Goal: Check status: Check status

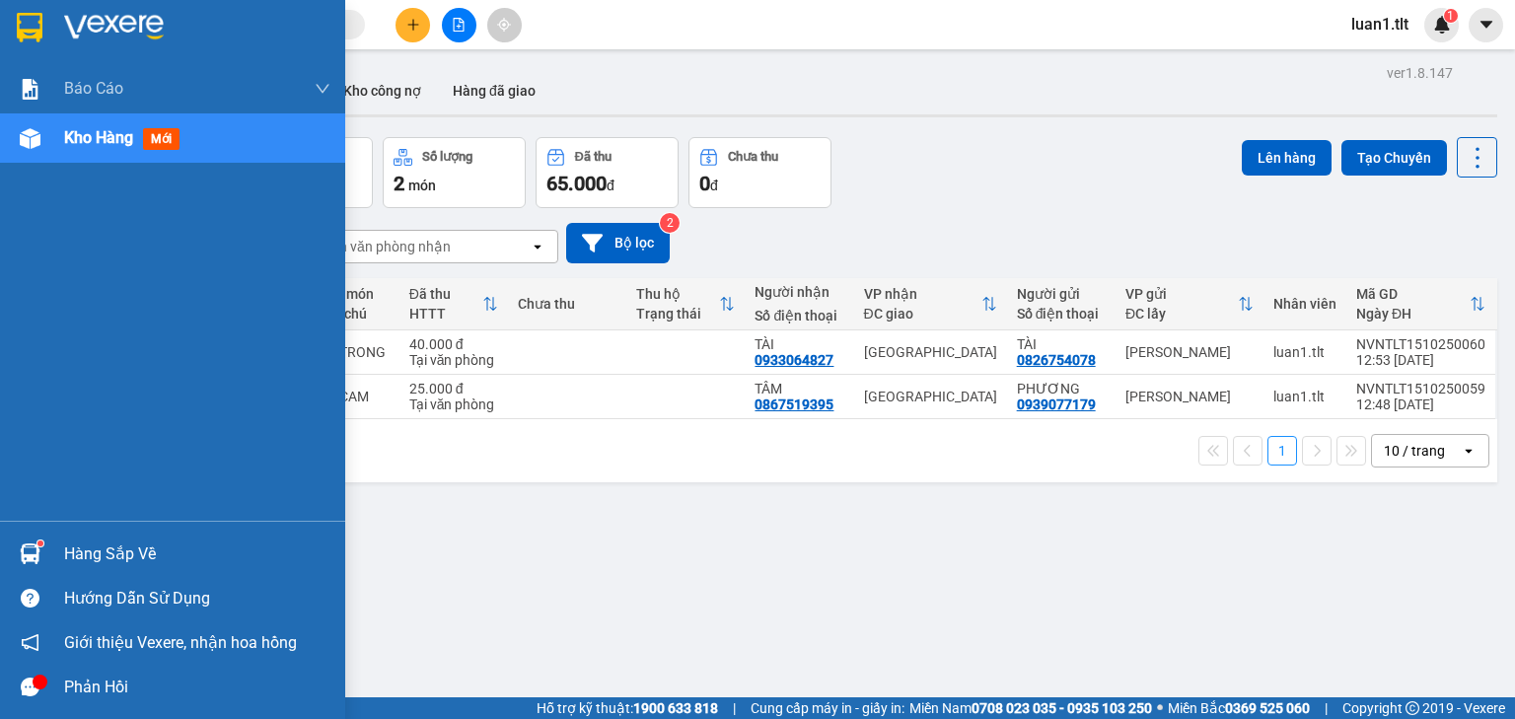
click at [30, 548] on img at bounding box center [30, 553] width 21 height 21
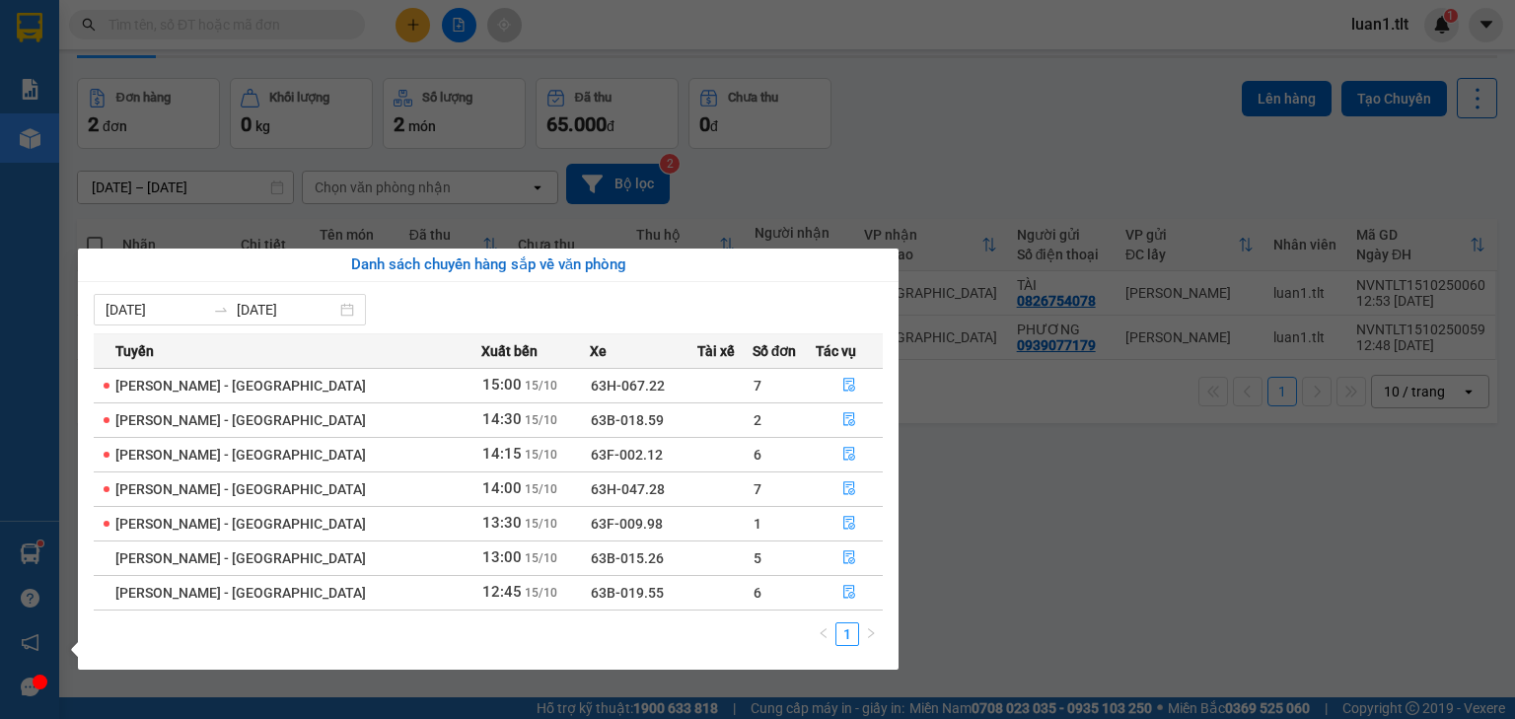
click at [1078, 570] on section "Kết quả tìm kiếm ( 86 ) Bộ lọc Ngày tạo đơn gần nhất Mã ĐH Trạng thái Món hàng …" at bounding box center [757, 359] width 1515 height 719
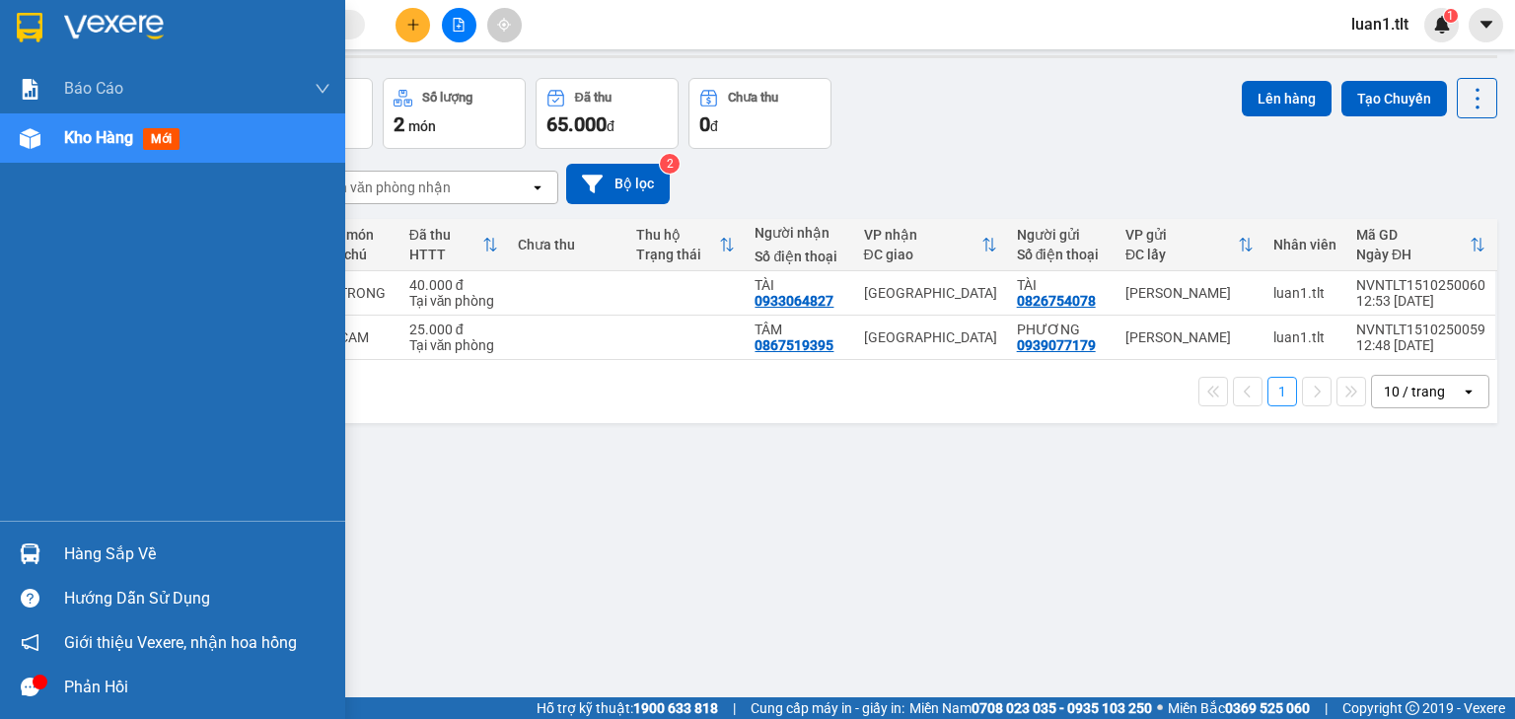
click at [69, 565] on div "Hàng sắp về" at bounding box center [197, 555] width 266 height 30
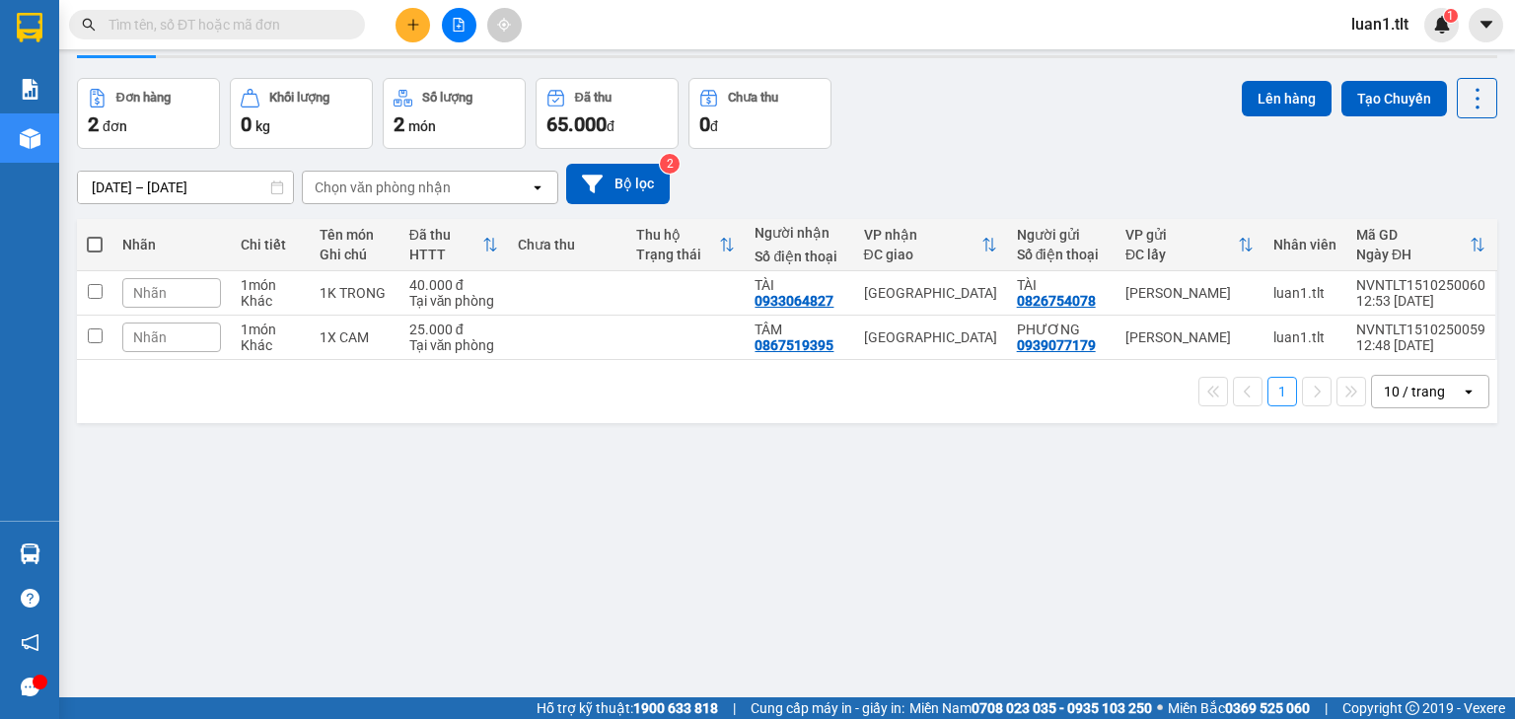
click at [970, 511] on section "Kết quả tìm kiếm ( 86 ) Bộ lọc Ngày tạo đơn gần nhất Mã ĐH Trạng thái Món hàng …" at bounding box center [757, 359] width 1515 height 719
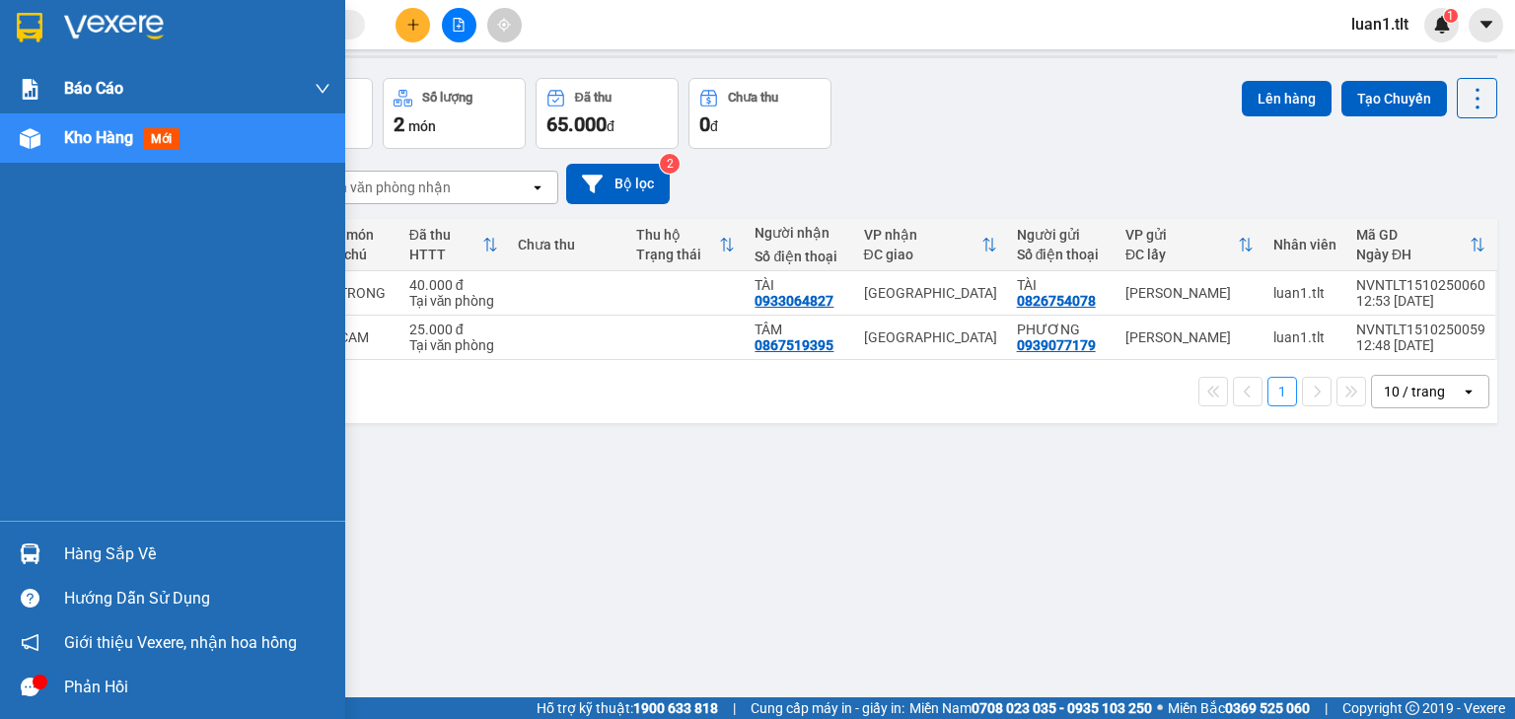
drag, startPoint x: 50, startPoint y: 21, endPoint x: 82, endPoint y: 69, distance: 57.7
click at [50, 20] on div at bounding box center [172, 32] width 345 height 64
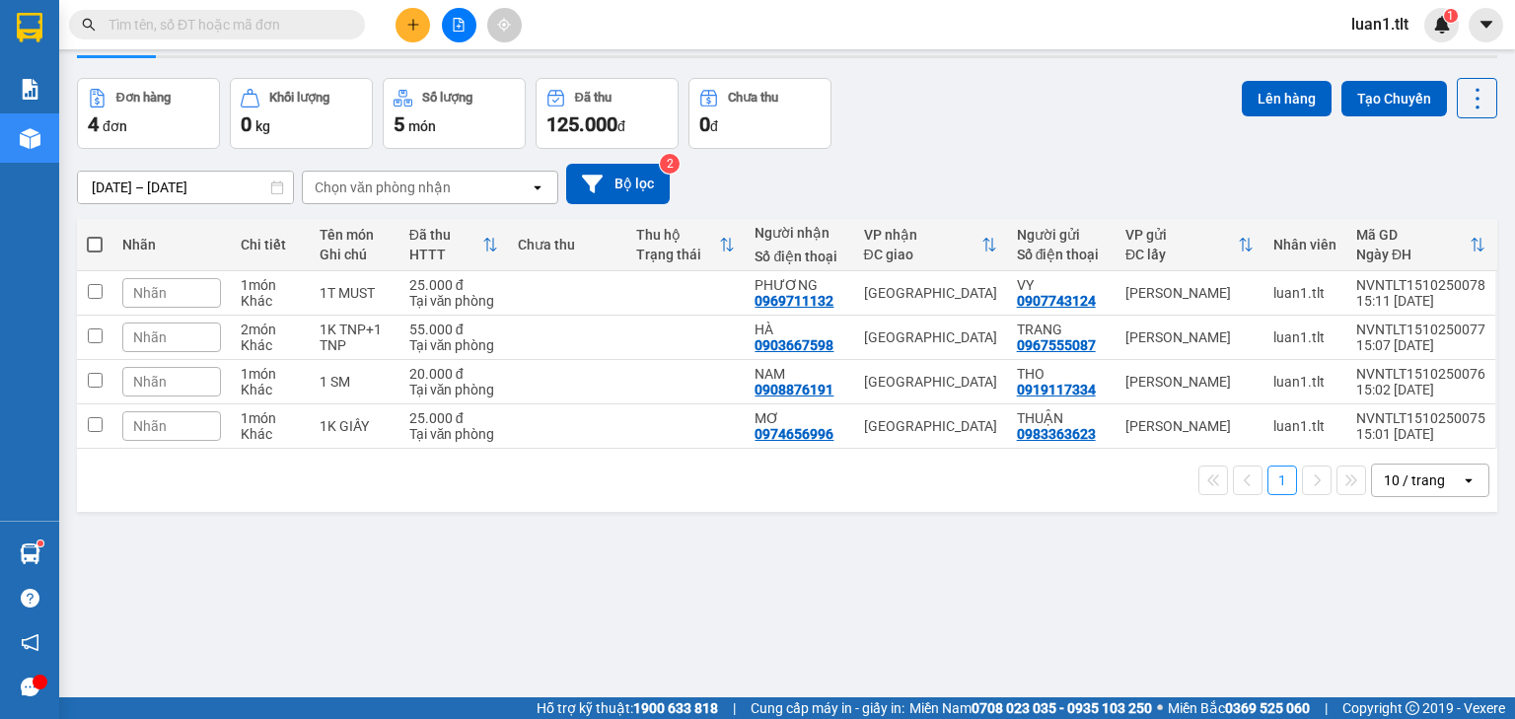
click at [184, 34] on input "text" at bounding box center [224, 25] width 233 height 22
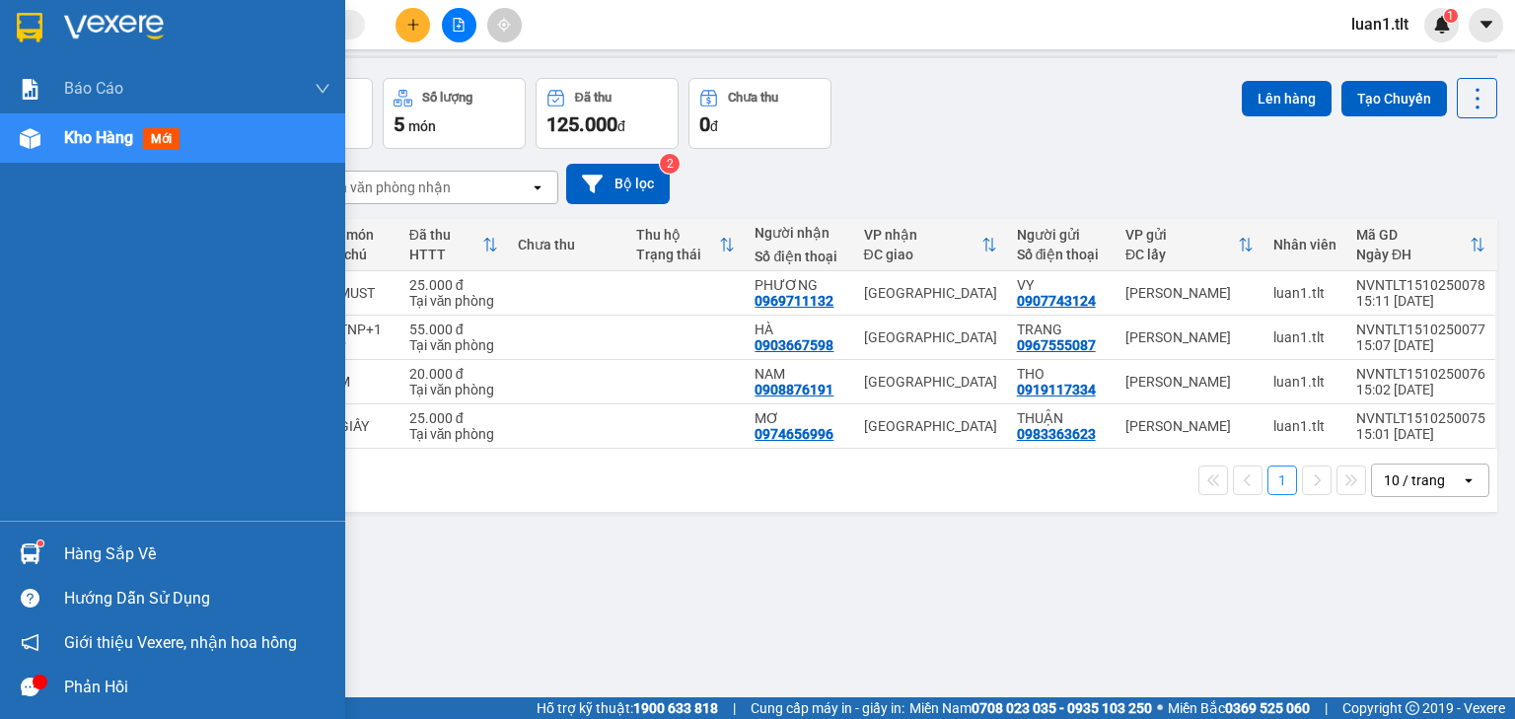
click at [20, 24] on img at bounding box center [30, 28] width 26 height 30
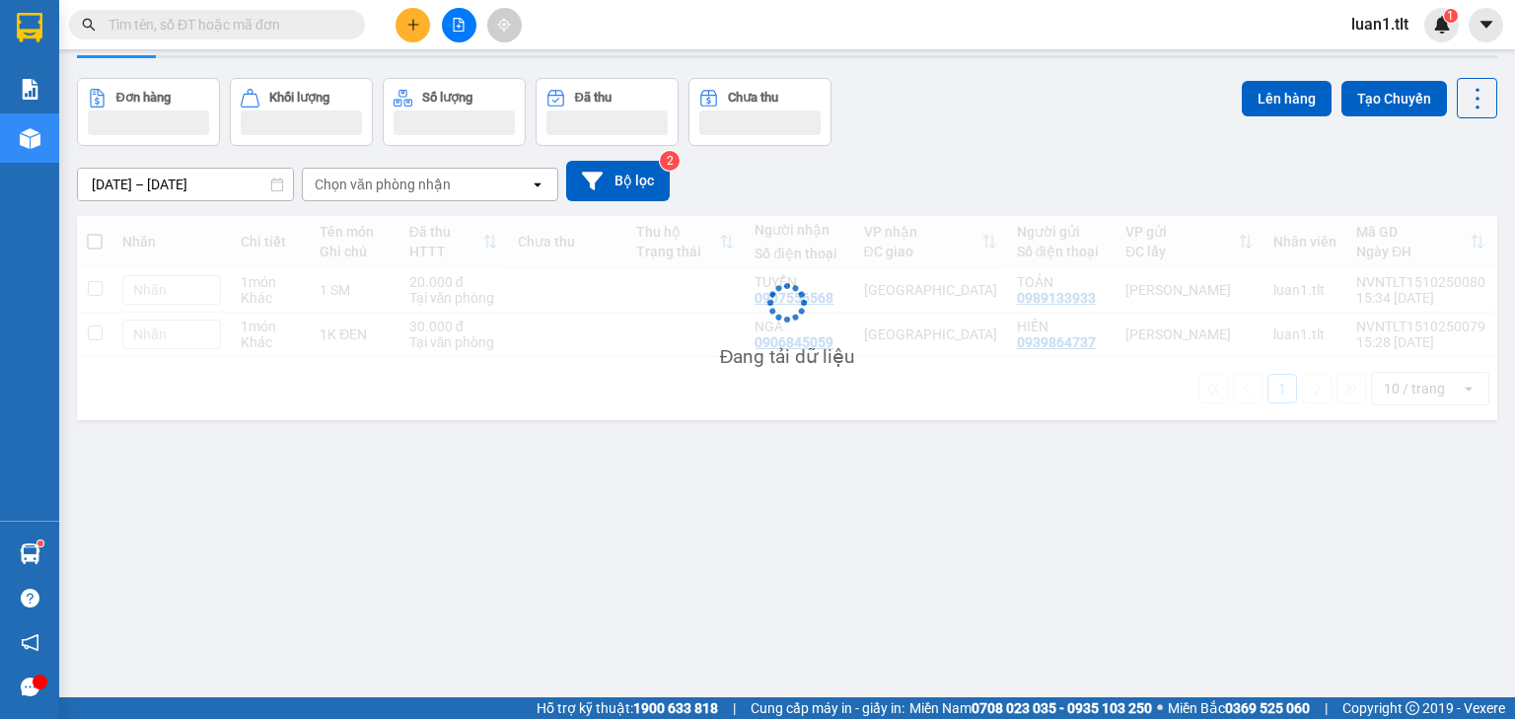
click at [276, 28] on input "text" at bounding box center [224, 25] width 233 height 22
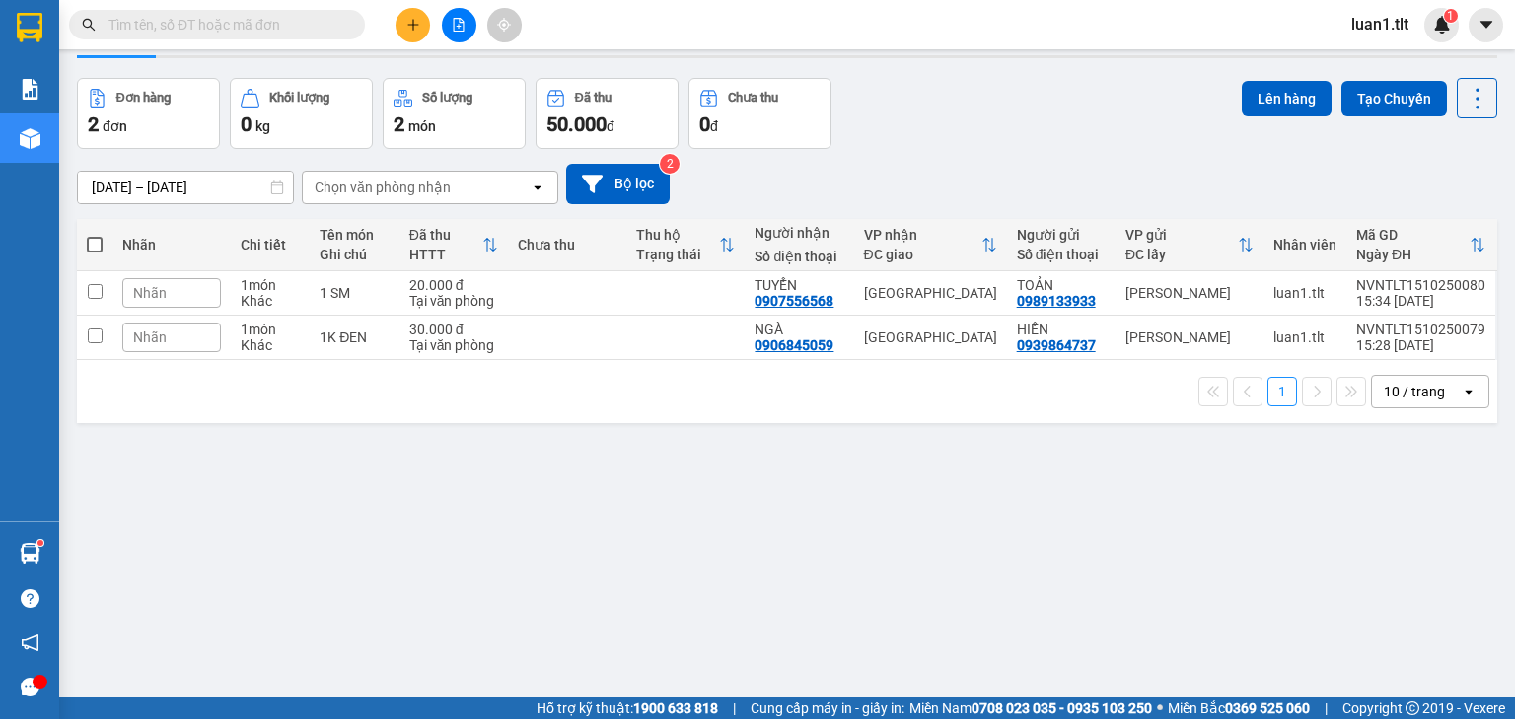
click at [276, 27] on input "text" at bounding box center [224, 25] width 233 height 22
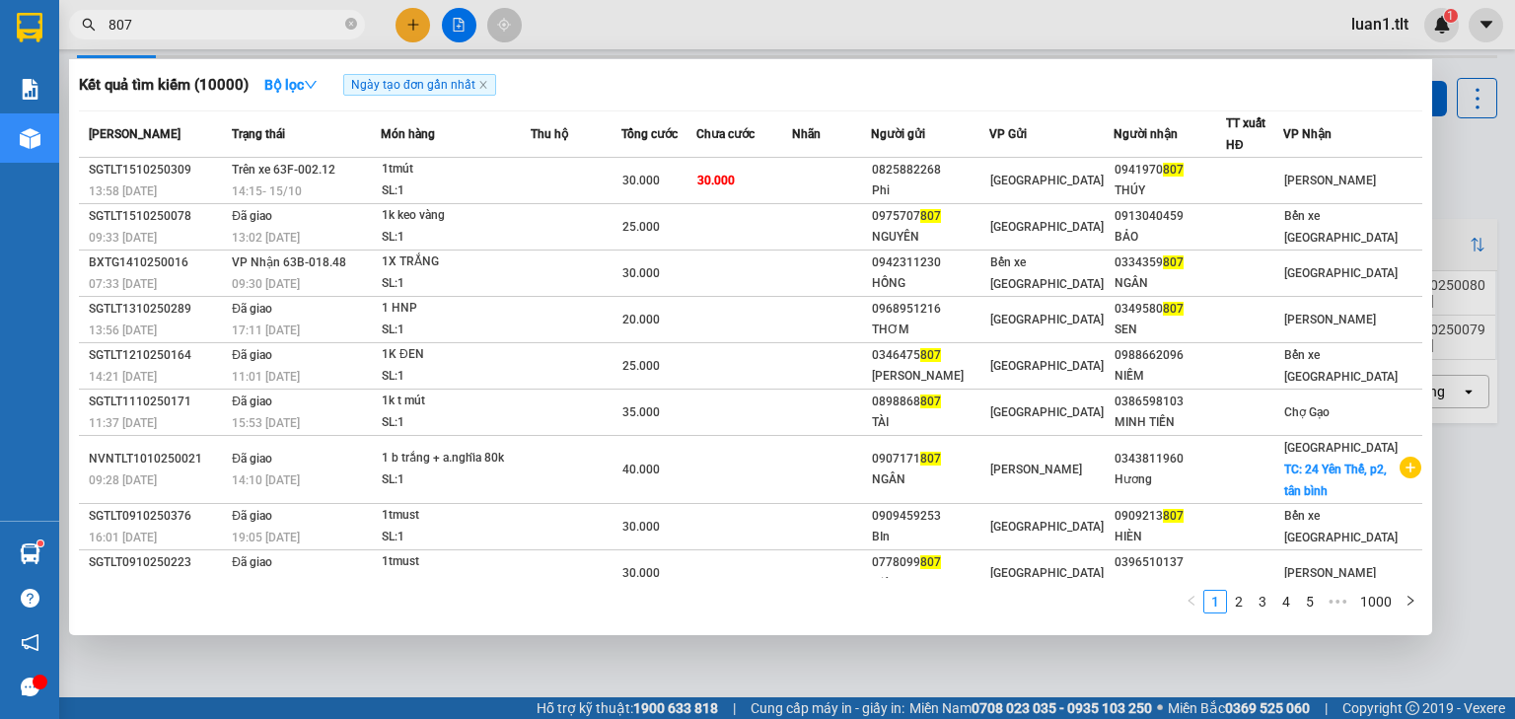
type input "807"
